Goal: Find specific page/section: Find specific page/section

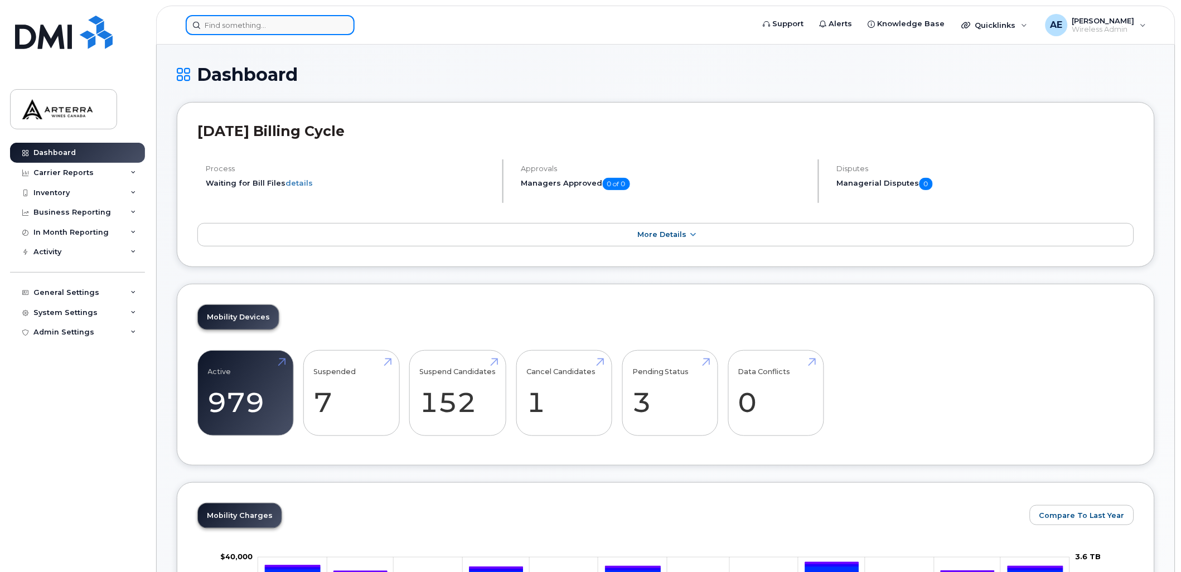
drag, startPoint x: 0, startPoint y: 0, endPoint x: 268, endPoint y: 25, distance: 269.4
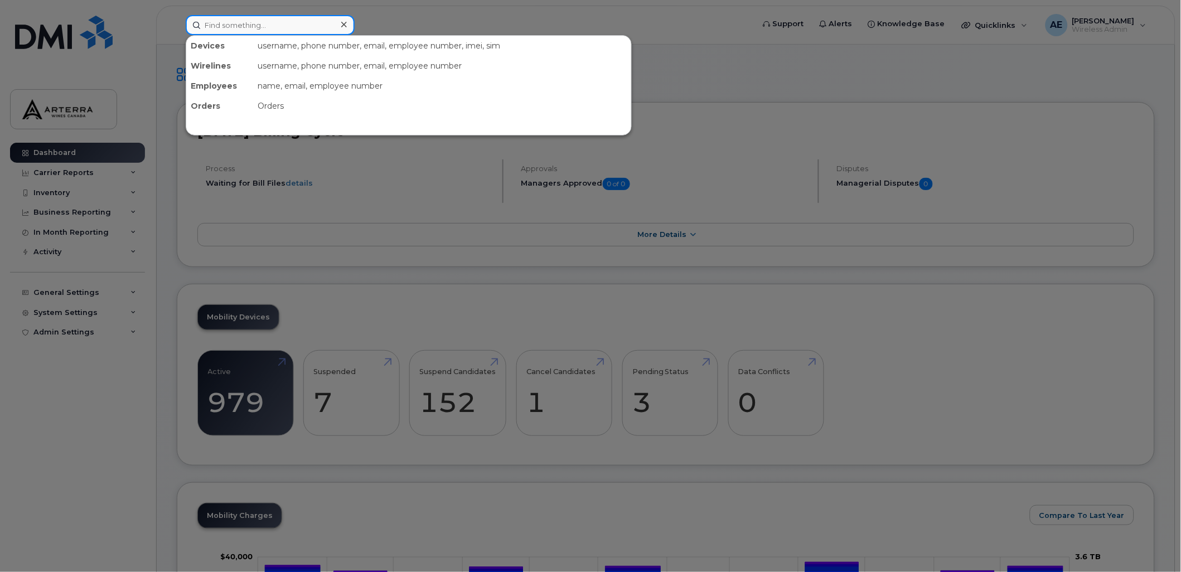
paste input "[PERSON_NAME]"
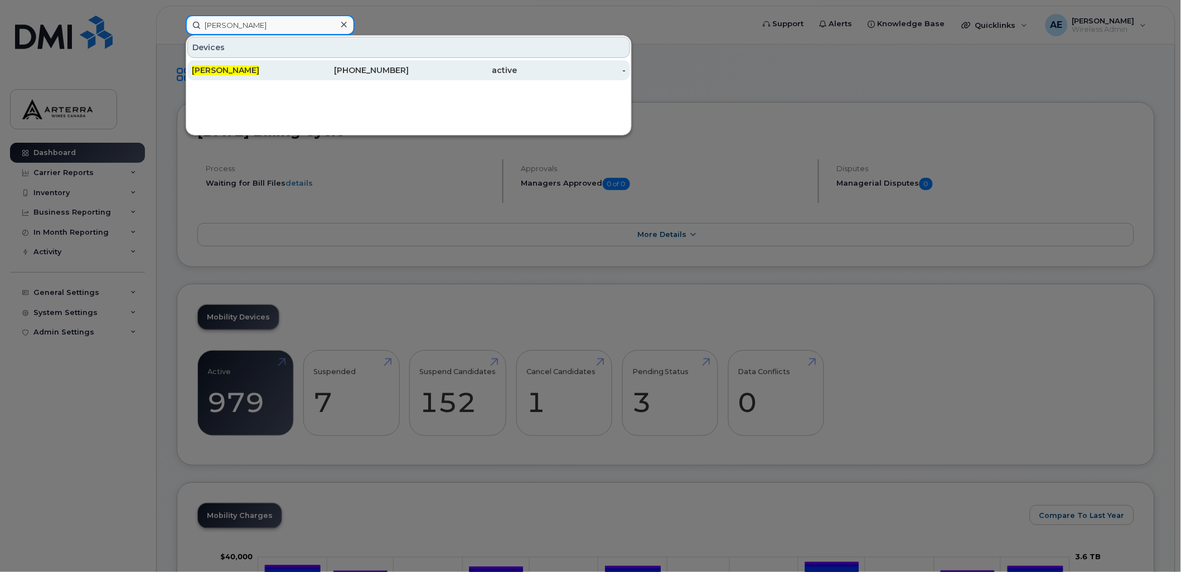
type input "[PERSON_NAME]"
click at [236, 65] on div "[PERSON_NAME]" at bounding box center [246, 70] width 109 height 11
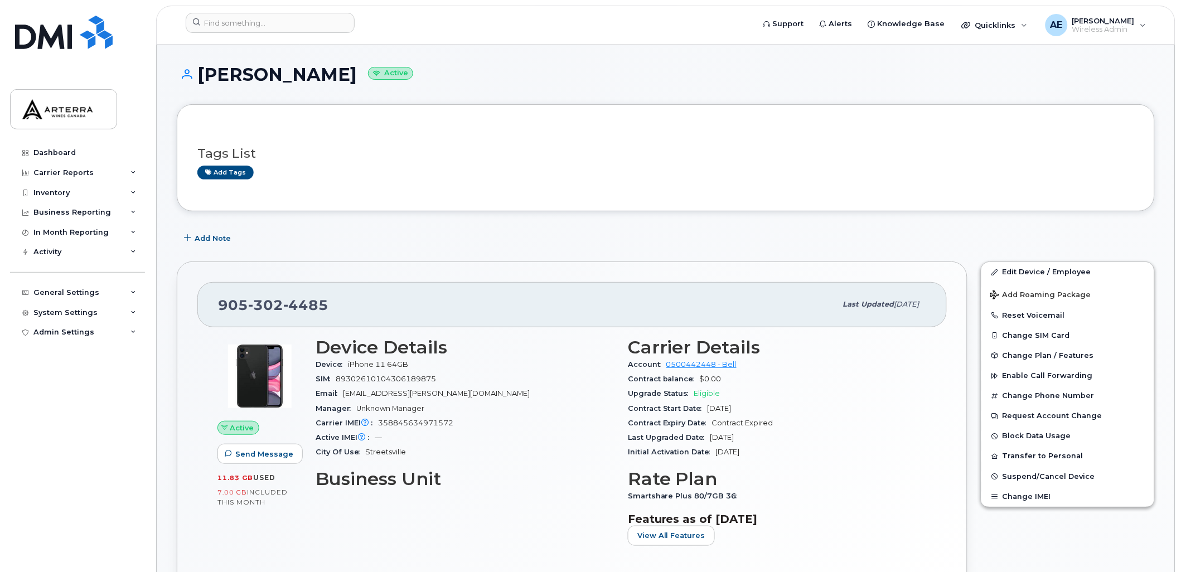
click at [460, 199] on div "Tags List Add tags" at bounding box center [666, 157] width 978 height 107
